Goal: Task Accomplishment & Management: Manage account settings

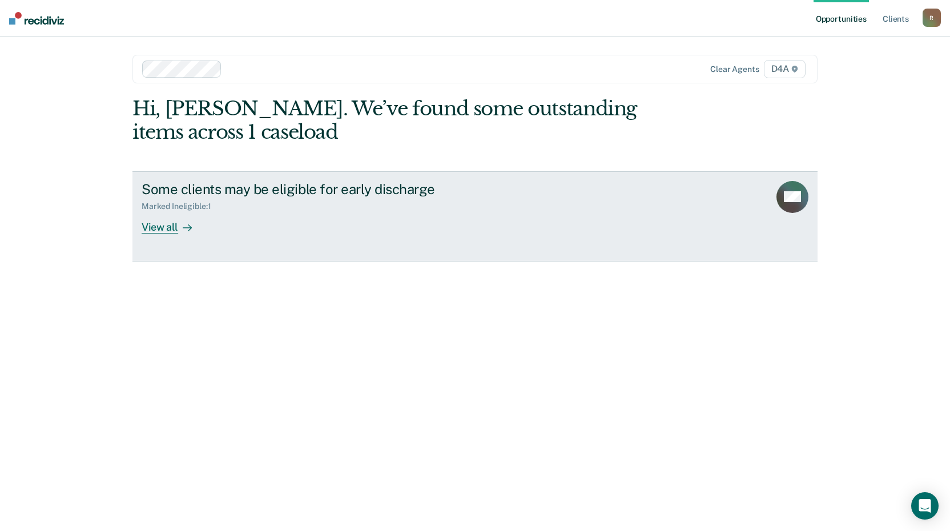
click at [158, 232] on div "View all" at bounding box center [174, 222] width 64 height 22
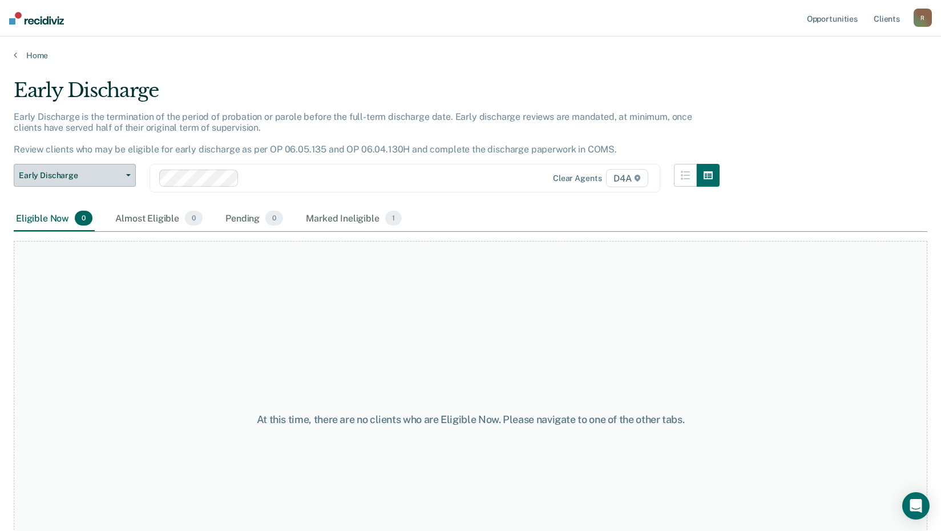
click at [130, 174] on button "Early Discharge" at bounding box center [75, 175] width 122 height 23
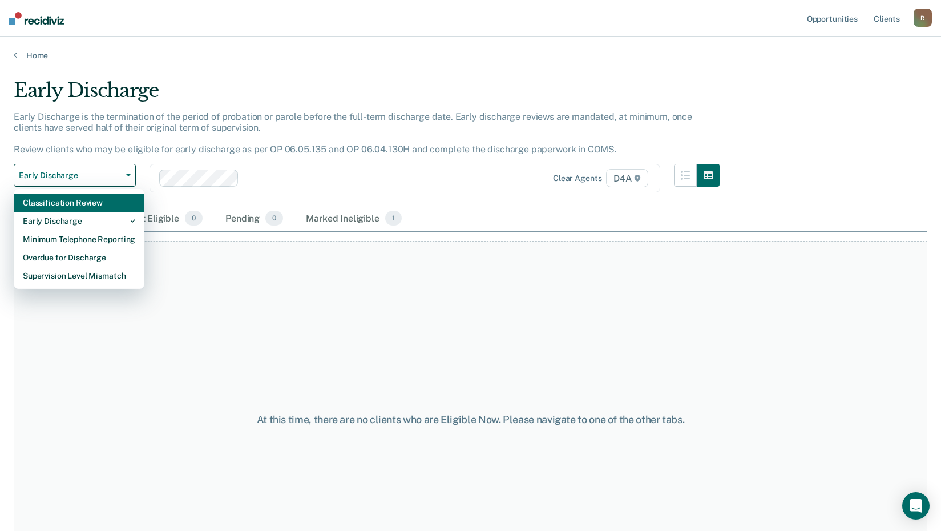
click at [86, 203] on div "Classification Review" at bounding box center [79, 203] width 112 height 18
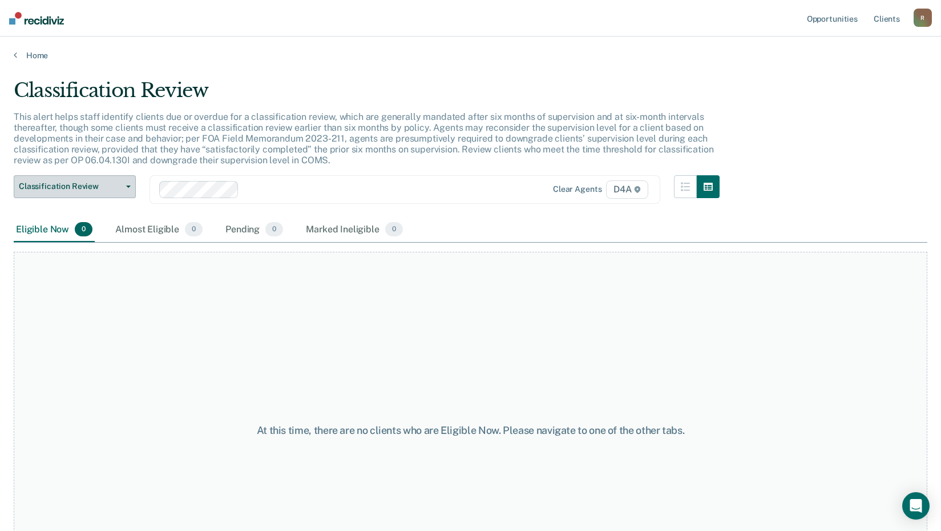
click at [131, 182] on button "Classification Review" at bounding box center [75, 186] width 122 height 23
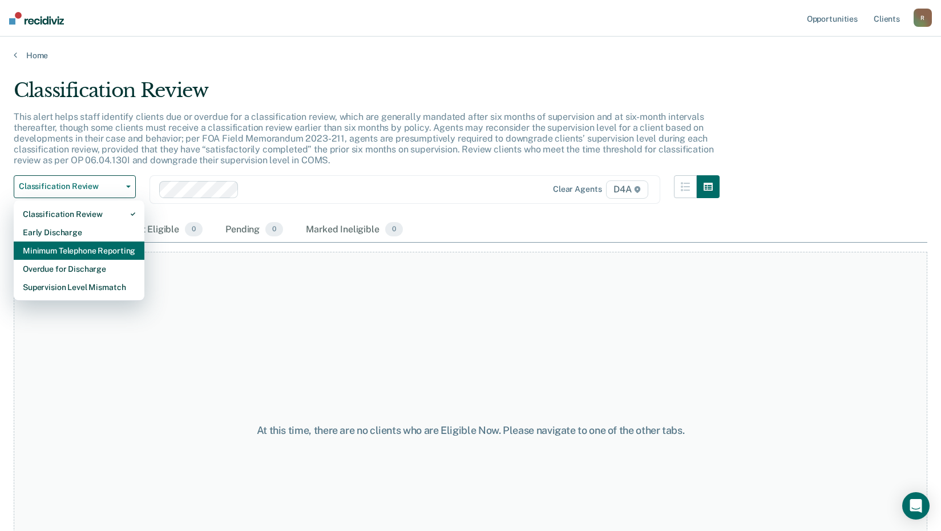
click at [88, 251] on div "Minimum Telephone Reporting" at bounding box center [79, 250] width 112 height 18
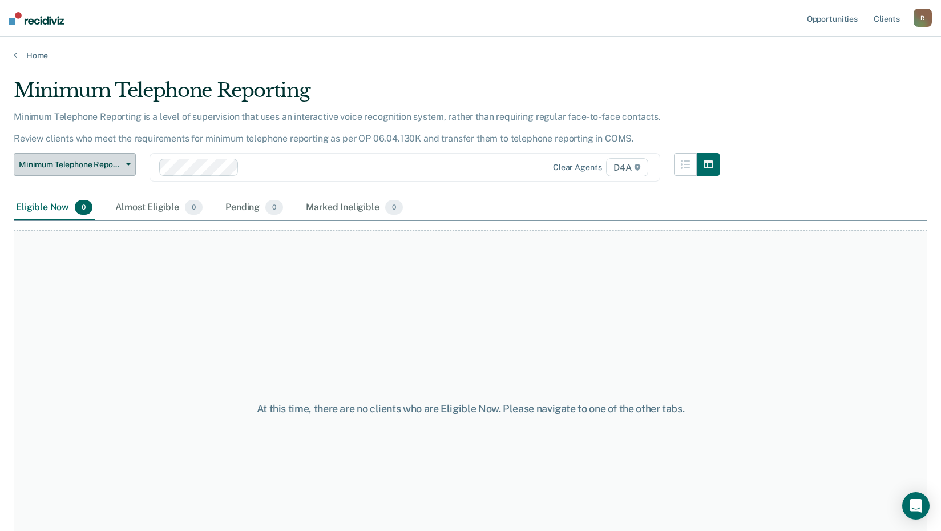
click at [124, 166] on span "button" at bounding box center [126, 164] width 9 height 2
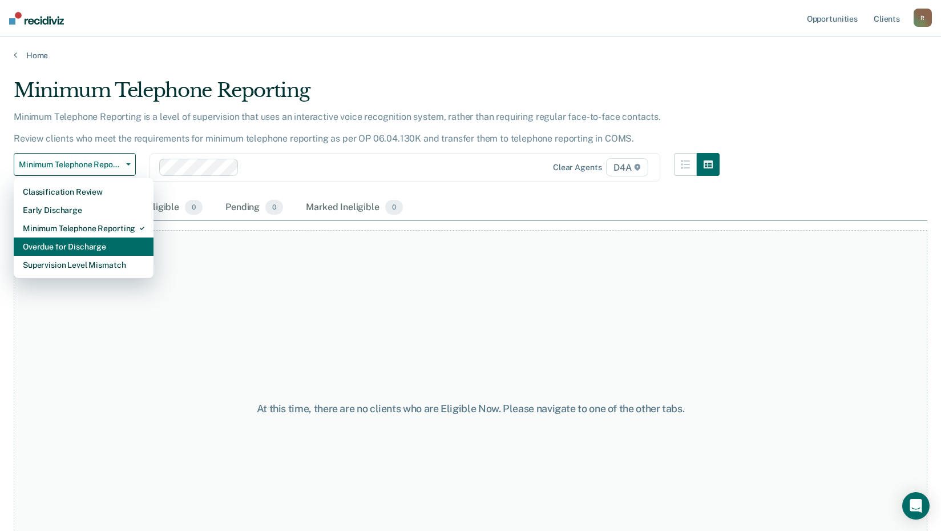
click at [97, 246] on div "Overdue for Discharge" at bounding box center [84, 246] width 122 height 18
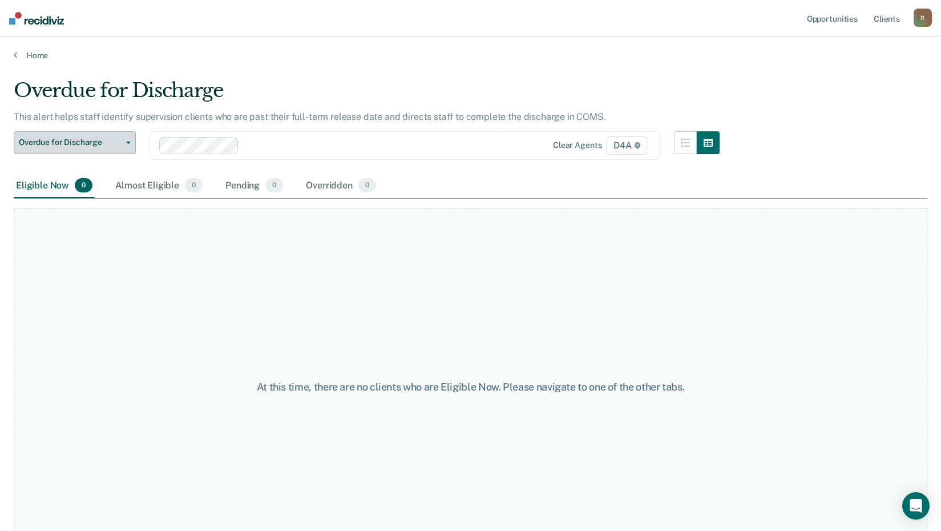
click at [129, 146] on button "Overdue for Discharge" at bounding box center [75, 142] width 122 height 23
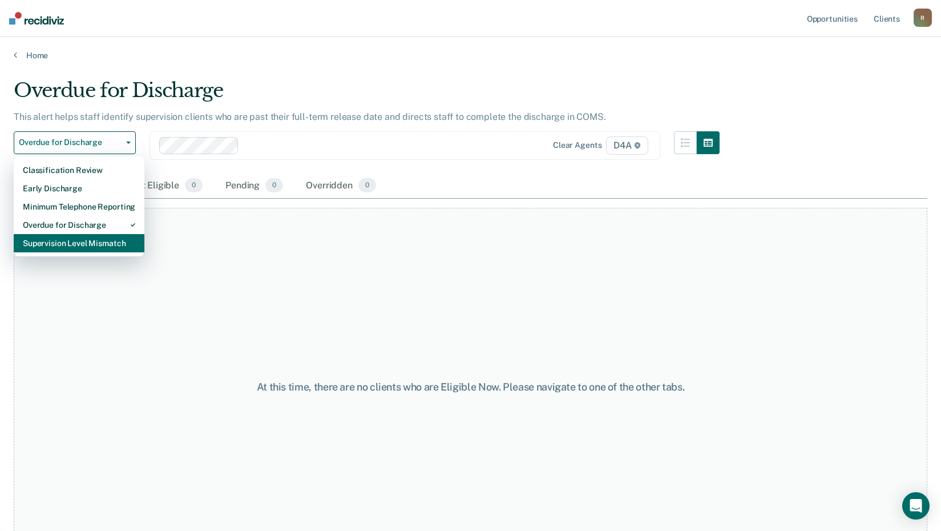
click at [96, 244] on div "Supervision Level Mismatch" at bounding box center [79, 243] width 112 height 18
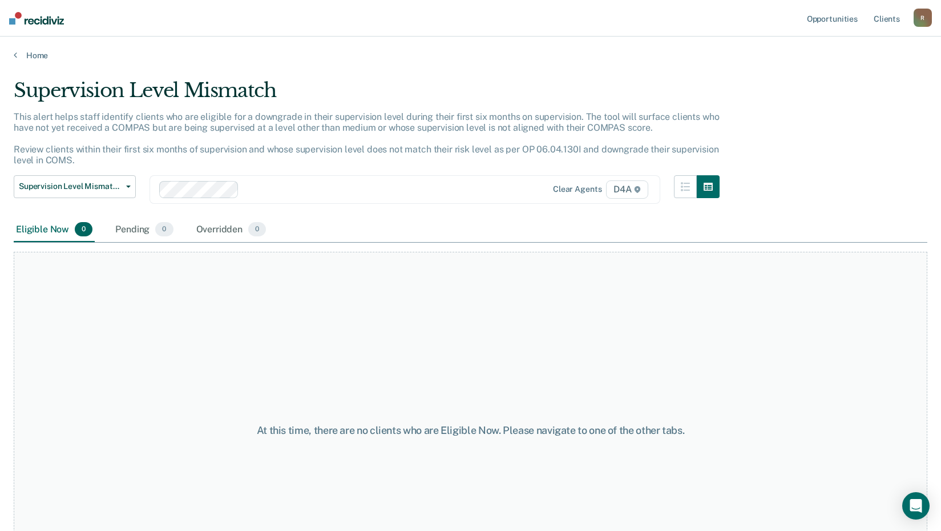
click at [926, 18] on div "R" at bounding box center [923, 18] width 18 height 18
click at [842, 78] on link "Log Out" at bounding box center [877, 75] width 92 height 10
